Goal: Task Accomplishment & Management: Complete application form

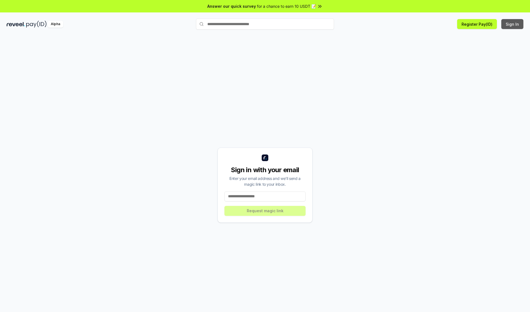
click at [513, 24] on button "Sign In" at bounding box center [512, 24] width 22 height 10
type input "**********"
click at [265, 210] on button "Request magic link" at bounding box center [264, 211] width 81 height 10
